Goal: Information Seeking & Learning: Learn about a topic

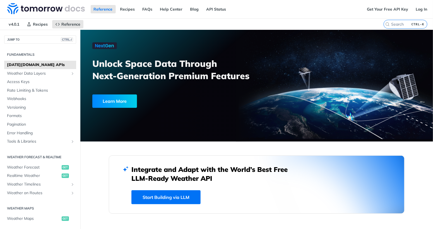
click at [221, 78] on h3 "Unlock Space Data Through Next-Generation Premium Features" at bounding box center [177, 69] width 170 height 25
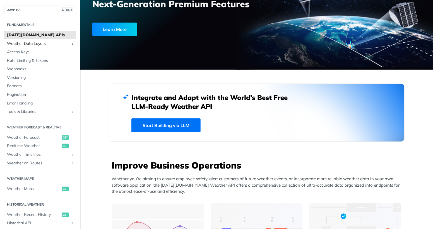
click at [46, 47] on span "Weather Data Layers" at bounding box center [38, 44] width 62 height 6
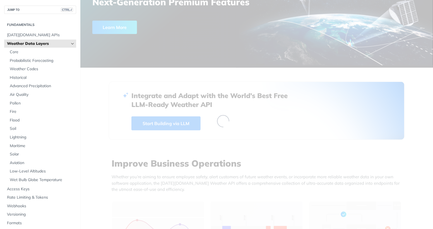
scroll to position [74, 0]
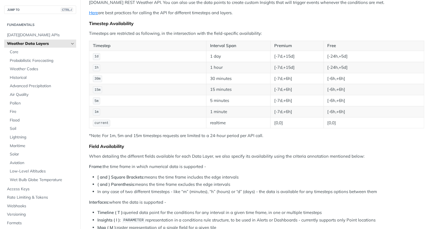
drag, startPoint x: 181, startPoint y: 86, endPoint x: 185, endPoint y: 97, distance: 10.8
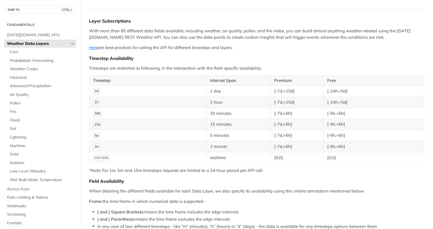
scroll to position [48, 0]
drag, startPoint x: 209, startPoint y: 77, endPoint x: 211, endPoint y: 84, distance: 7.1
click at [211, 84] on th "Interval Span" at bounding box center [238, 81] width 64 height 10
click at [169, 95] on td "1d" at bounding box center [147, 91] width 117 height 11
drag, startPoint x: 169, startPoint y: 95, endPoint x: 164, endPoint y: 101, distance: 8.7
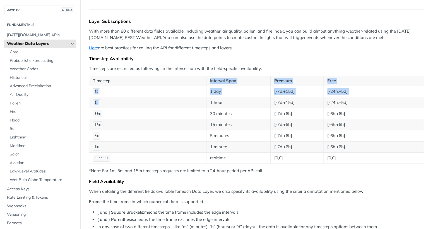
click at [164, 101] on table "Timestep Interval Span Premium Free 1d 1 day [-7d,+15d] [-24h,+5d] 1h 1 hour [-…" at bounding box center [256, 120] width 335 height 88
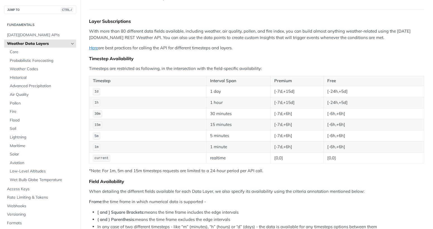
drag, startPoint x: 164, startPoint y: 101, endPoint x: 154, endPoint y: 126, distance: 26.7
click at [157, 131] on td "15m" at bounding box center [147, 124] width 117 height 11
click at [145, 97] on td "1d" at bounding box center [147, 91] width 117 height 11
drag, startPoint x: 145, startPoint y: 98, endPoint x: 129, endPoint y: 96, distance: 16.0
click at [129, 96] on td "1d" at bounding box center [147, 91] width 117 height 11
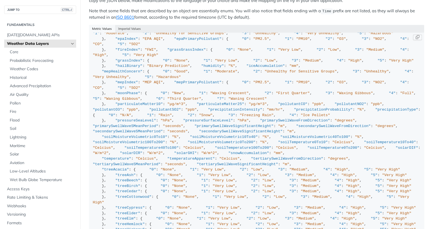
scroll to position [12, 0]
drag, startPoint x: 199, startPoint y: 93, endPoint x: 183, endPoint y: 93, distance: 15.6
drag, startPoint x: 183, startPoint y: 93, endPoint x: 187, endPoint y: 119, distance: 26.5
